Goal: Transaction & Acquisition: Purchase product/service

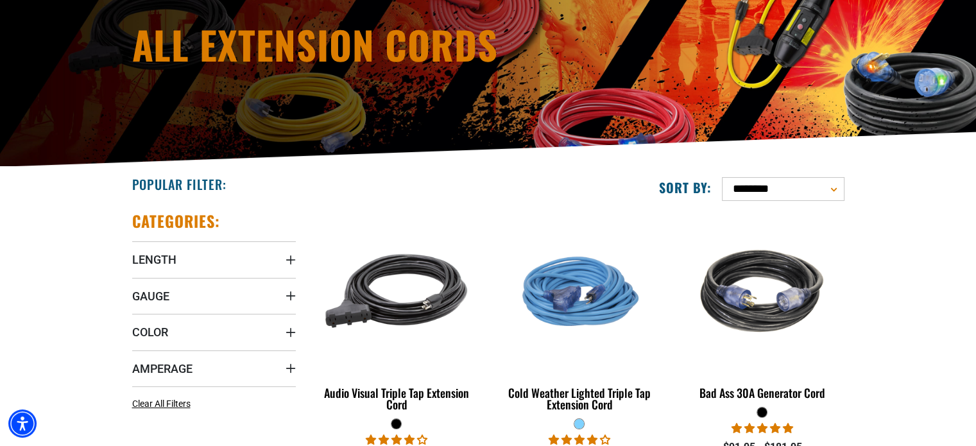
scroll to position [352, 0]
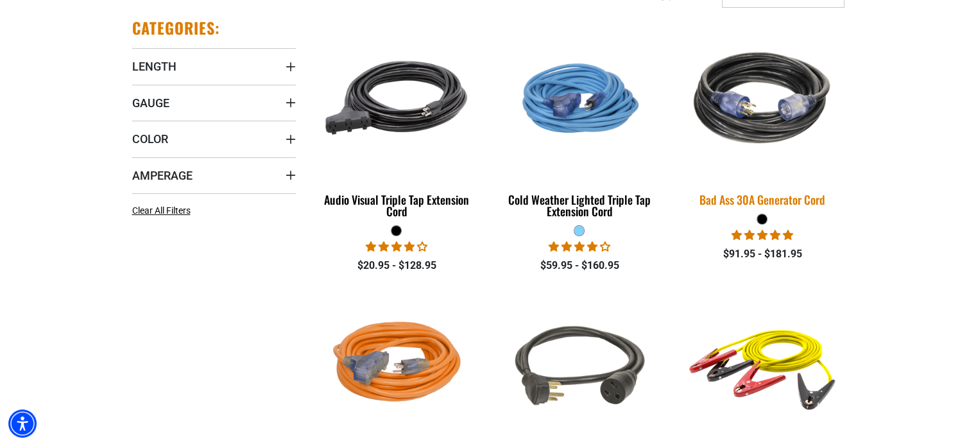
click at [777, 114] on img at bounding box center [763, 98] width 180 height 164
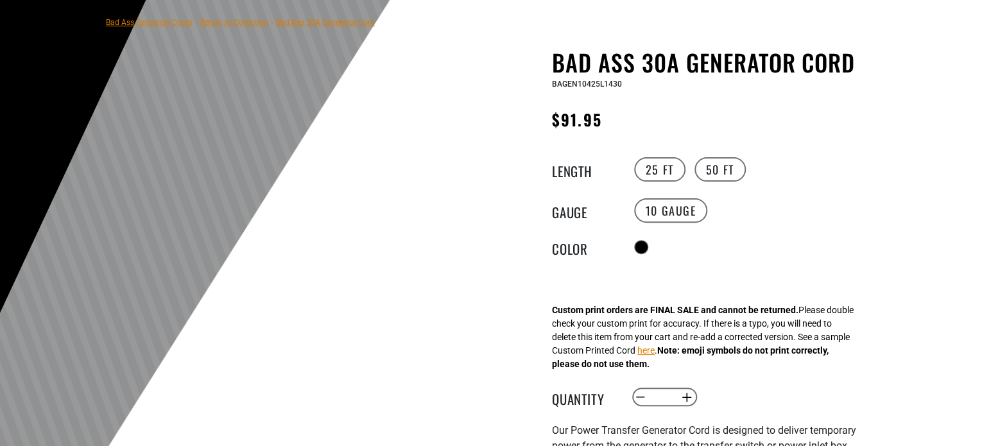
scroll to position [92, 0]
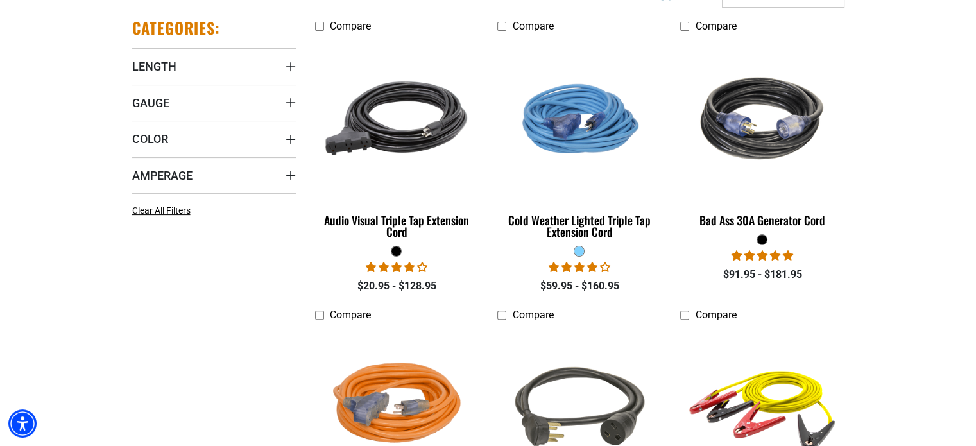
scroll to position [352, 0]
